Goal: Check status: Check status

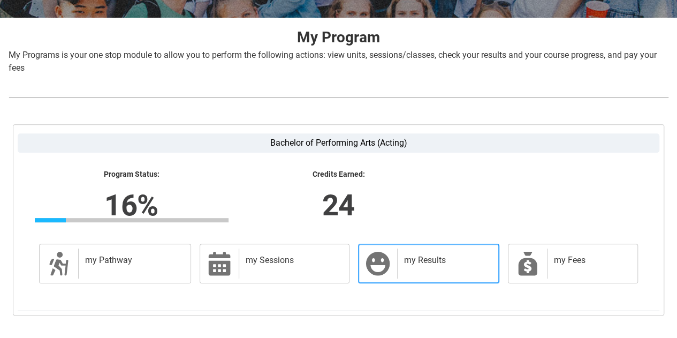
scroll to position [257, 0]
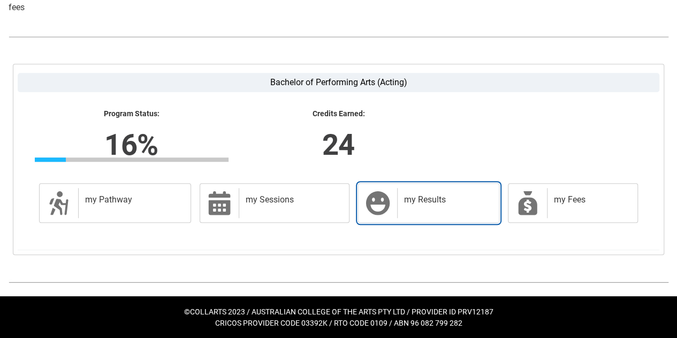
click at [416, 198] on h2 "my Results" at bounding box center [446, 199] width 84 height 11
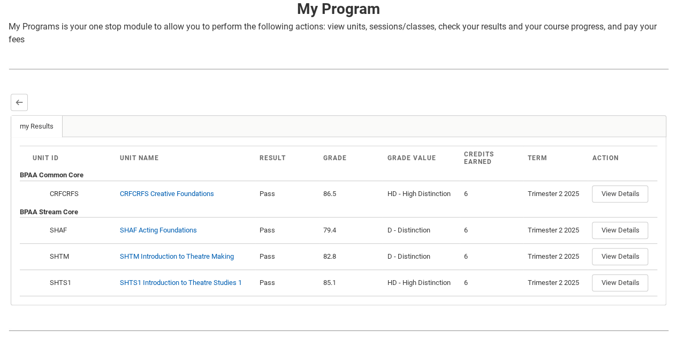
scroll to position [272, 0]
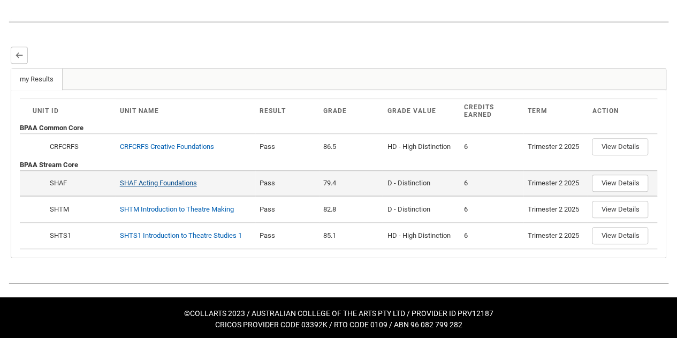
click at [186, 180] on link "SHAF Acting Foundations" at bounding box center [158, 183] width 77 height 8
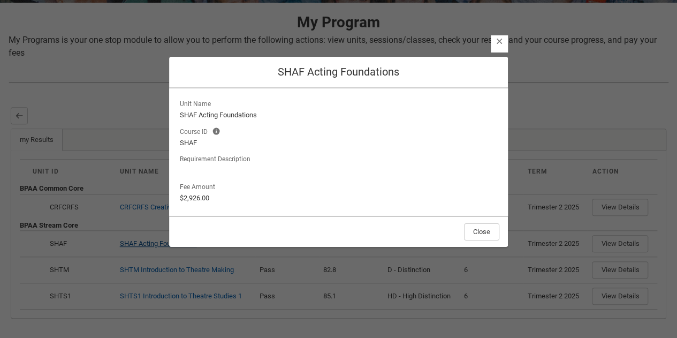
scroll to position [211, 0]
click at [473, 232] on button "Close" at bounding box center [481, 231] width 35 height 17
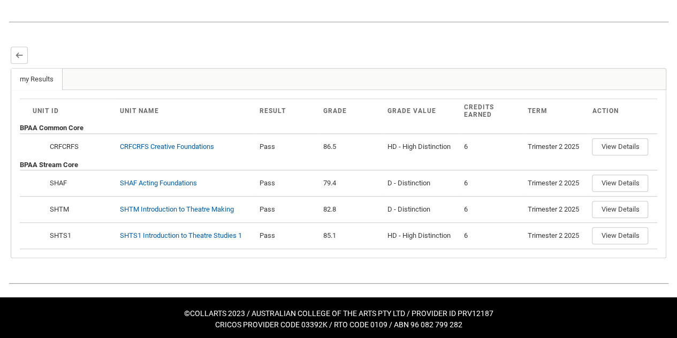
scroll to position [271, 0]
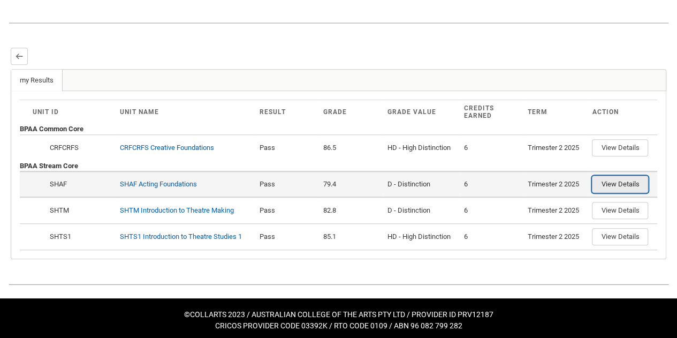
click at [609, 184] on button "View Details" at bounding box center [620, 184] width 56 height 17
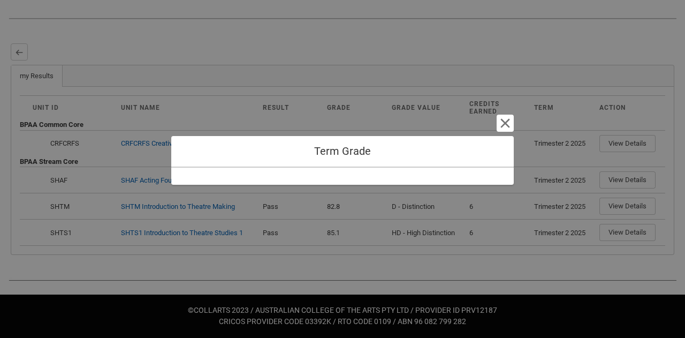
drag, startPoint x: 609, startPoint y: 184, endPoint x: 399, endPoint y: 153, distance: 212.7
click at [399, 153] on h1 "Term Grade" at bounding box center [343, 151] width 326 height 13
click at [466, 157] on h1 "Term Grade" at bounding box center [343, 151] width 326 height 13
click at [466, 172] on div at bounding box center [342, 176] width 343 height 17
click at [467, 161] on div "Term Grade Cancel and close" at bounding box center [342, 152] width 343 height 32
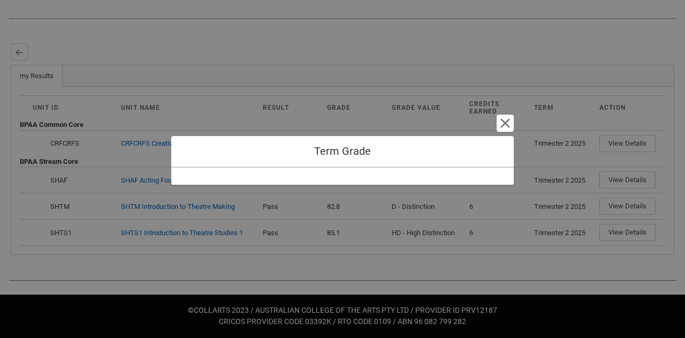
drag, startPoint x: 467, startPoint y: 161, endPoint x: 452, endPoint y: 170, distance: 16.8
click at [452, 170] on div at bounding box center [342, 176] width 343 height 17
drag, startPoint x: 452, startPoint y: 170, endPoint x: 419, endPoint y: 40, distance: 133.9
click at [419, 40] on div "Term Grade Cancel and close" at bounding box center [342, 169] width 343 height 338
click at [504, 122] on button "Cancel and close" at bounding box center [505, 123] width 17 height 17
